Goal: Task Accomplishment & Management: Use online tool/utility

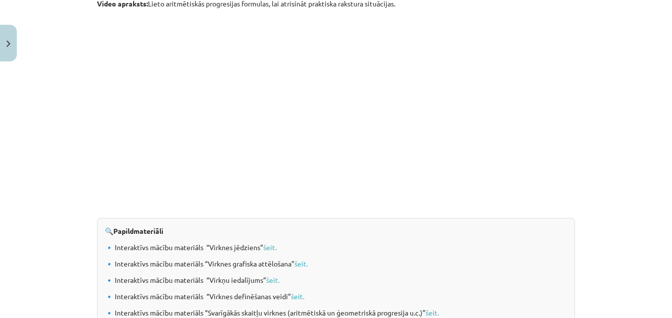
scroll to position [951, 0]
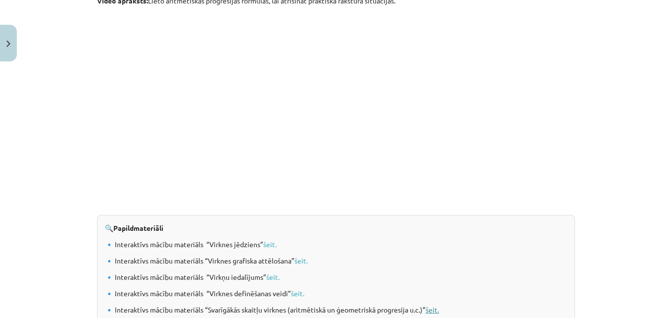
click at [429, 307] on link "šeit." at bounding box center [432, 309] width 13 height 9
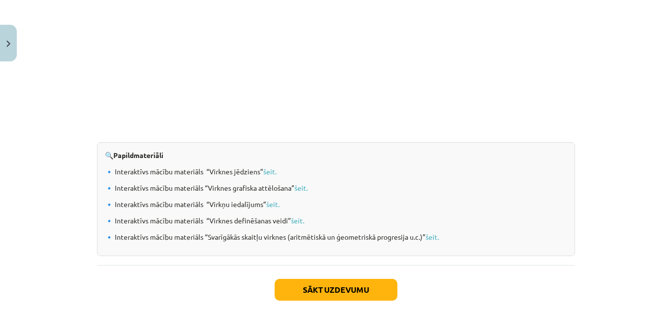
scroll to position [1035, 0]
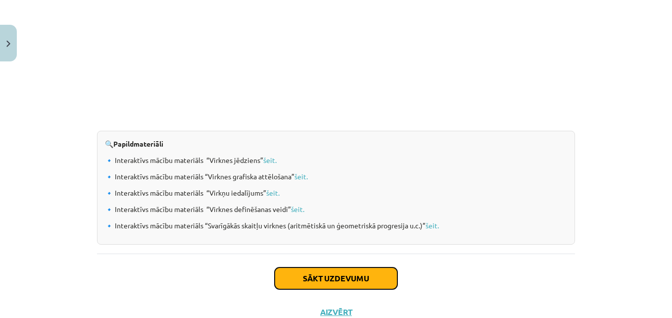
click at [306, 270] on button "Sākt uzdevumu" at bounding box center [336, 278] width 123 height 22
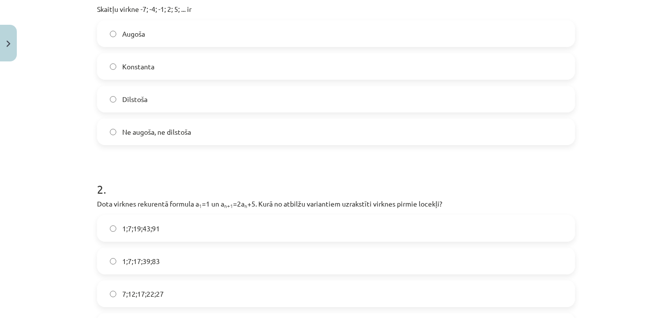
scroll to position [25, 0]
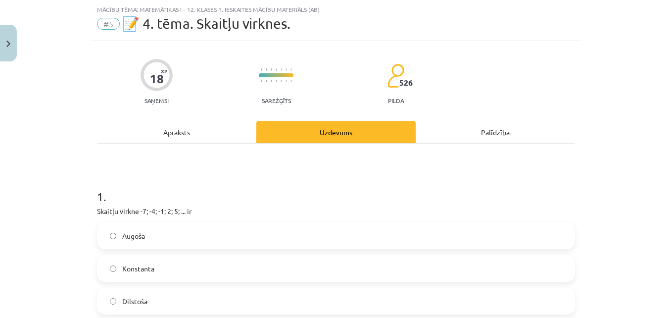
click at [269, 238] on label "Augoša" at bounding box center [336, 235] width 476 height 25
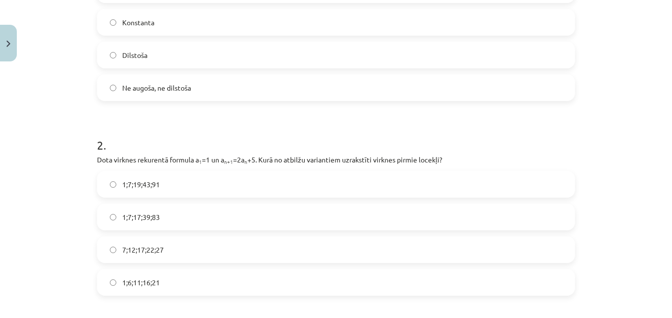
scroll to position [278, 0]
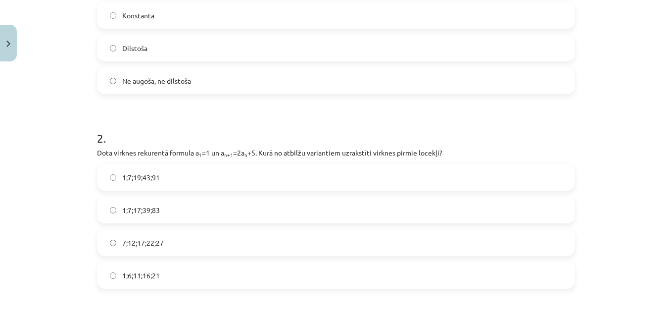
click at [141, 274] on span "1;6;11;16;21" at bounding box center [141, 275] width 38 height 10
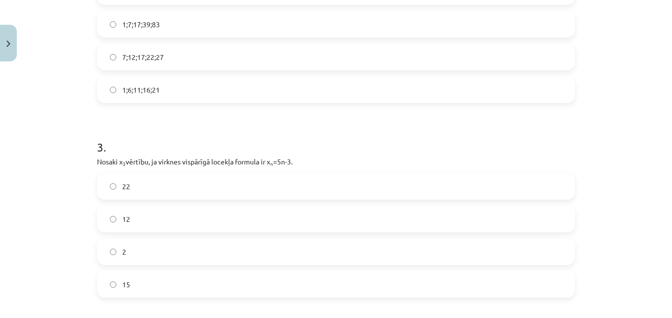
scroll to position [471, 0]
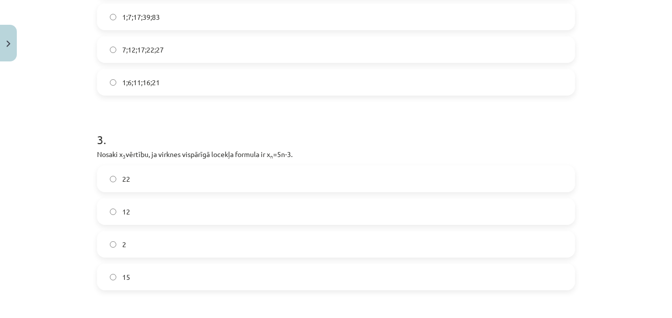
click at [120, 219] on label "12" at bounding box center [336, 211] width 476 height 25
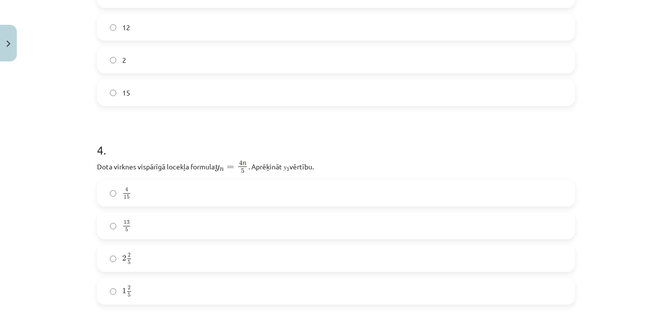
scroll to position [659, 0]
click at [113, 252] on label "2 2 5 2 2 5" at bounding box center [336, 255] width 476 height 25
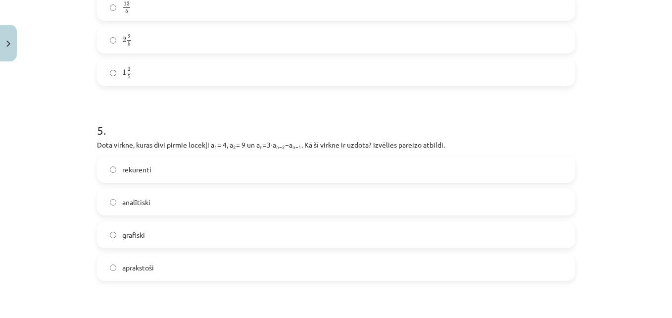
scroll to position [873, 0]
click at [102, 179] on label "rekurenti" at bounding box center [336, 169] width 476 height 25
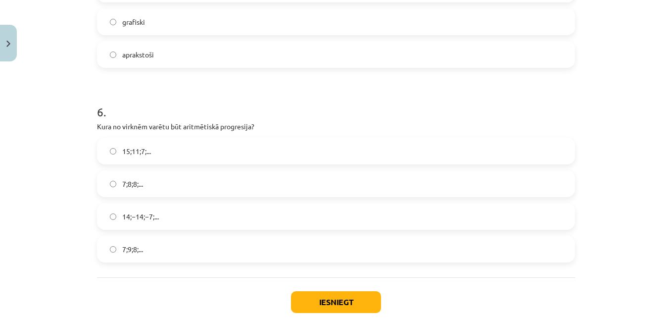
scroll to position [1093, 0]
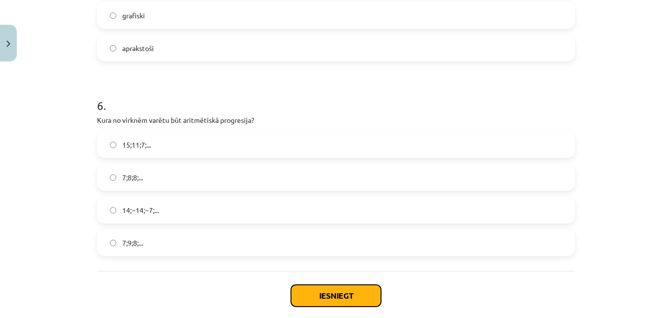
click at [354, 297] on button "Iesniegt" at bounding box center [336, 296] width 90 height 22
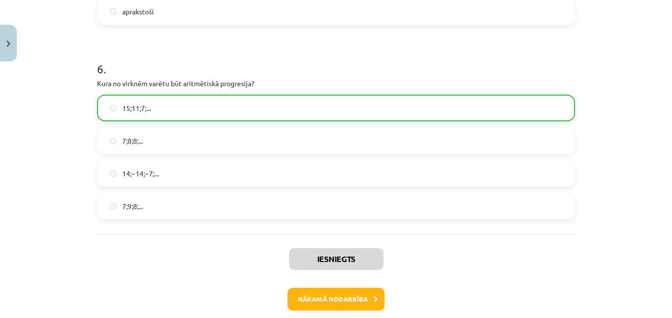
scroll to position [1152, 0]
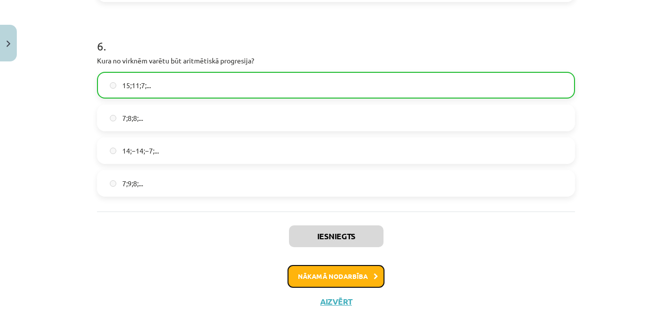
click at [309, 276] on button "Nākamā nodarbība" at bounding box center [336, 276] width 97 height 23
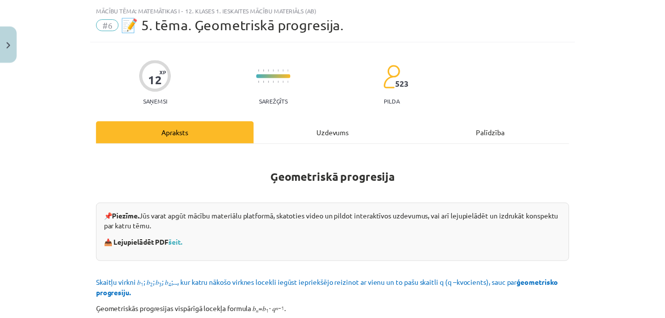
scroll to position [0, 0]
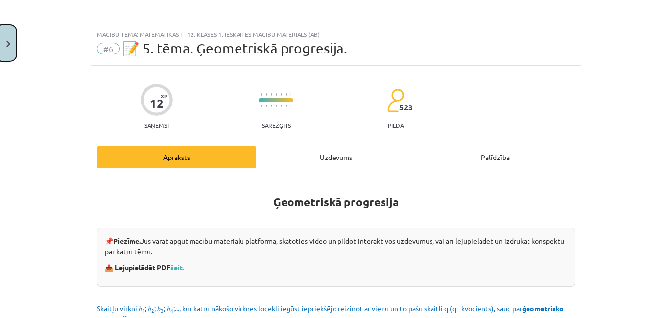
click at [2, 44] on button "Close" at bounding box center [8, 43] width 17 height 37
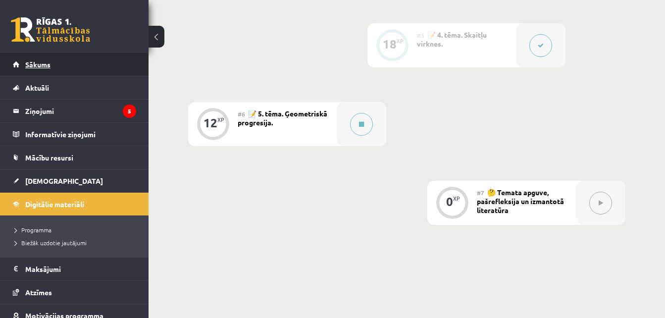
click at [91, 67] on link "Sākums" at bounding box center [74, 64] width 123 height 23
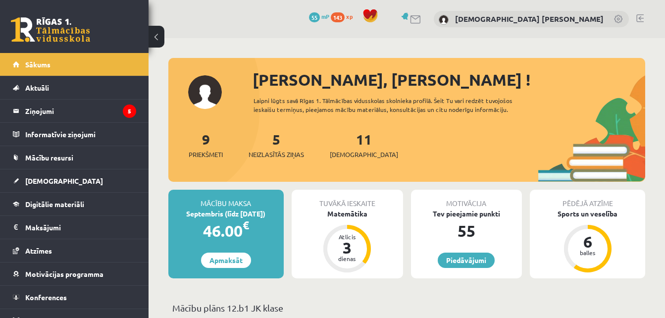
click at [640, 14] on link at bounding box center [639, 18] width 7 height 8
